Goal: Obtain resource: Download file/media

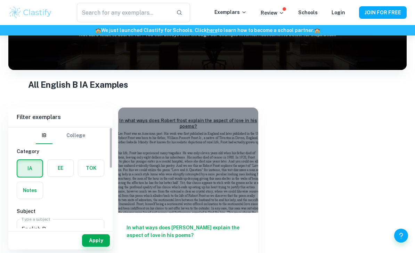
click at [35, 234] on input "English B" at bounding box center [51, 228] width 62 height 13
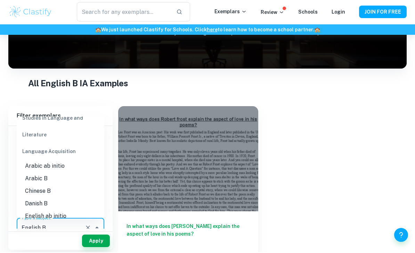
scroll to position [93, 0]
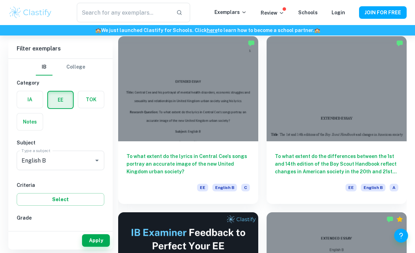
scroll to position [32, 0]
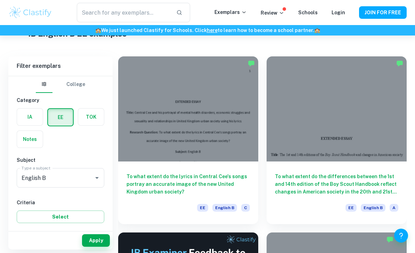
click at [352, 182] on h6 "To what extent do the differences between the 1st and 14th edition of the Boy S…" at bounding box center [336, 183] width 123 height 23
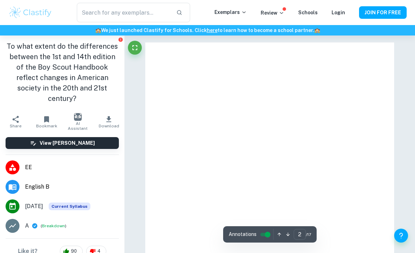
type input "1"
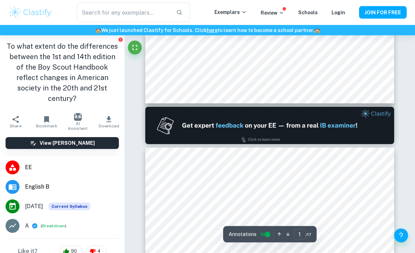
scroll to position [292, 0]
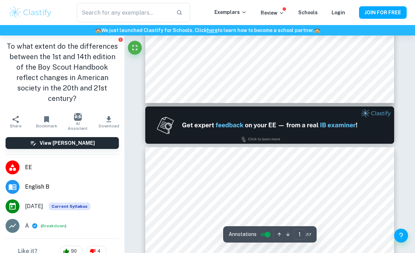
click at [106, 115] on icon "button" at bounding box center [109, 119] width 8 height 8
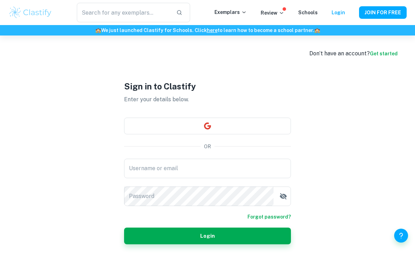
click at [218, 134] on button "button" at bounding box center [207, 126] width 167 height 17
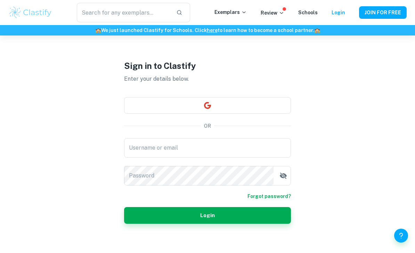
scroll to position [22, 0]
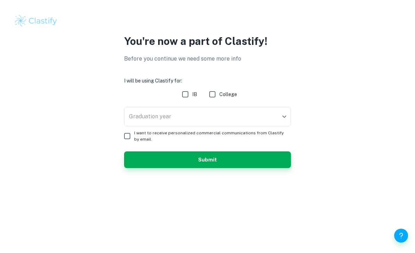
click at [191, 95] on input "IB" at bounding box center [185, 94] width 14 height 14
checkbox input "true"
click at [202, 116] on body "We value your privacy We use cookies to enhance your browsing experience, serve…" at bounding box center [207, 126] width 415 height 253
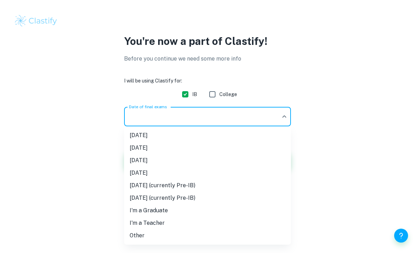
click at [188, 162] on li "May 2026" at bounding box center [207, 160] width 167 height 13
type input "M26"
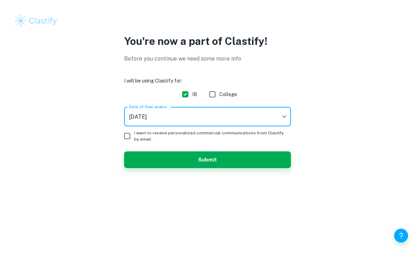
click at [252, 163] on button "Submit" at bounding box center [207, 159] width 167 height 17
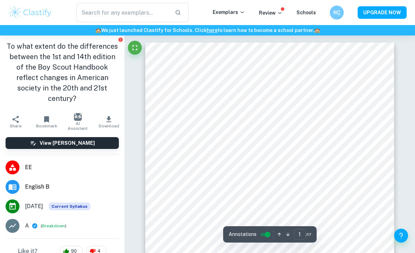
click at [109, 116] on icon "button" at bounding box center [108, 119] width 5 height 6
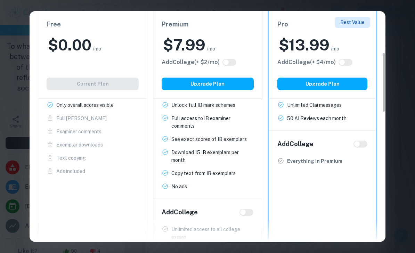
scroll to position [159, 0]
click at [16, 27] on div "Easily Ace Your IB Coursework & Crush College Essays. Get Clastify Premium Get …" at bounding box center [207, 126] width 415 height 253
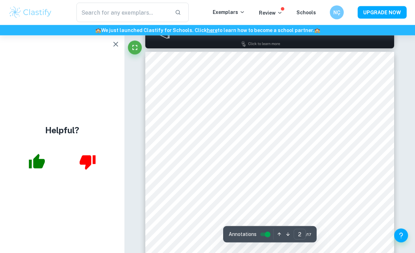
type input "1"
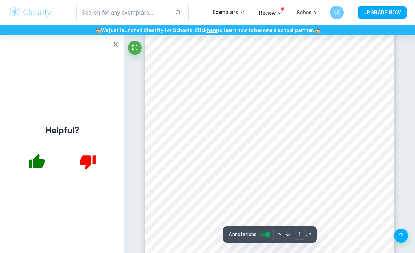
scroll to position [47, 0]
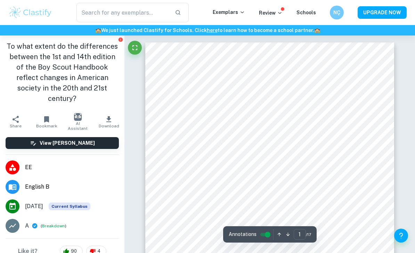
type input "2"
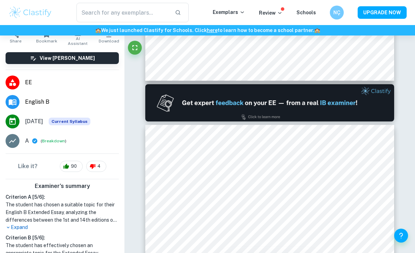
scroll to position [104, 0]
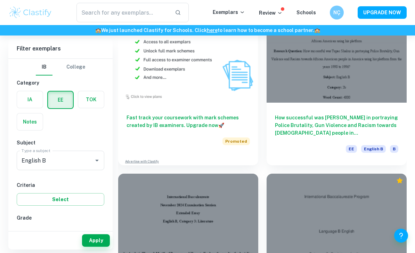
scroll to position [625, 0]
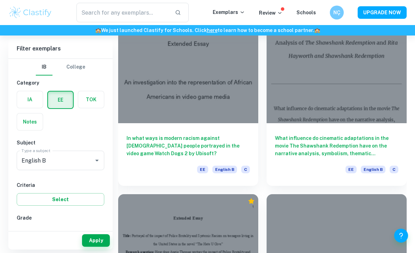
scroll to position [2183, 0]
click at [25, 235] on input "A" at bounding box center [28, 233] width 14 height 14
checkbox input "true"
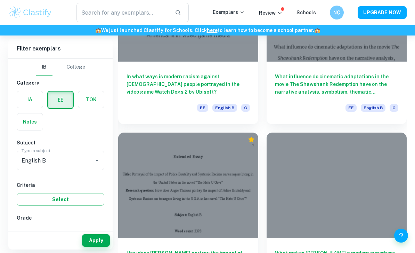
scroll to position [2255, 0]
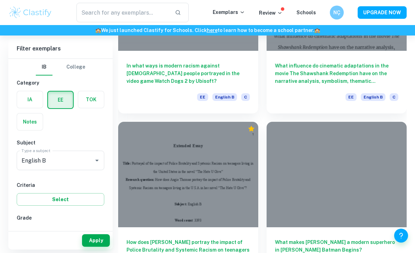
click at [96, 247] on button "Apply" at bounding box center [96, 240] width 28 height 13
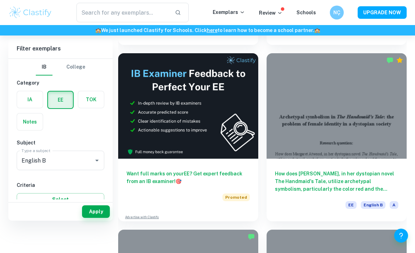
scroll to position [0, 0]
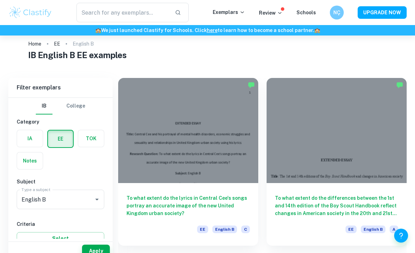
scroll to position [21, 0]
